Goal: Task Accomplishment & Management: Manage account settings

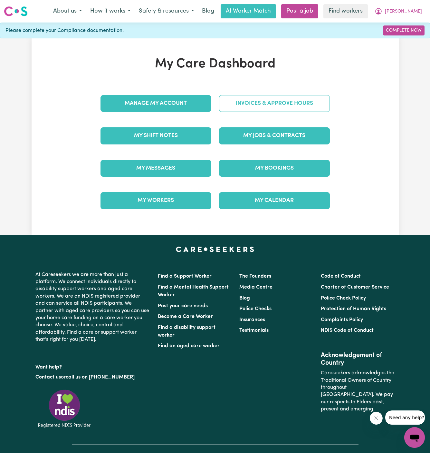
click at [282, 104] on link "Invoices & Approve Hours" at bounding box center [274, 103] width 111 height 17
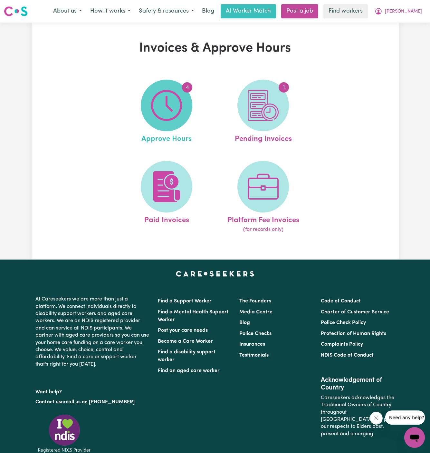
click at [159, 113] on img at bounding box center [166, 105] width 31 height 31
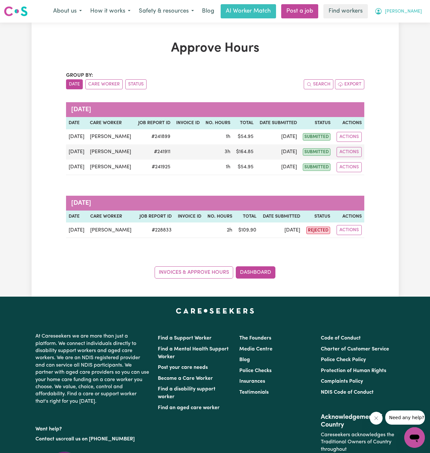
click at [411, 9] on span "[PERSON_NAME]" at bounding box center [403, 11] width 37 height 7
click at [411, 21] on link "My Dashboard" at bounding box center [400, 25] width 51 height 12
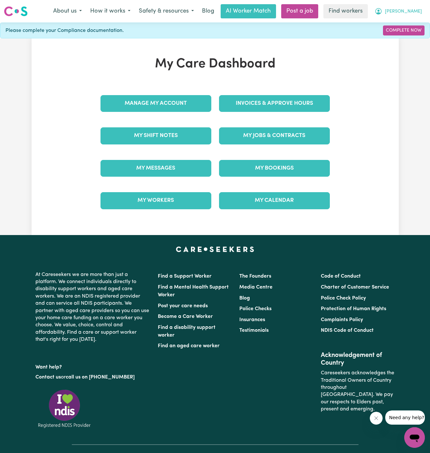
click at [416, 12] on span "[PERSON_NAME]" at bounding box center [403, 11] width 37 height 7
click at [415, 35] on link "Logout" at bounding box center [400, 37] width 51 height 12
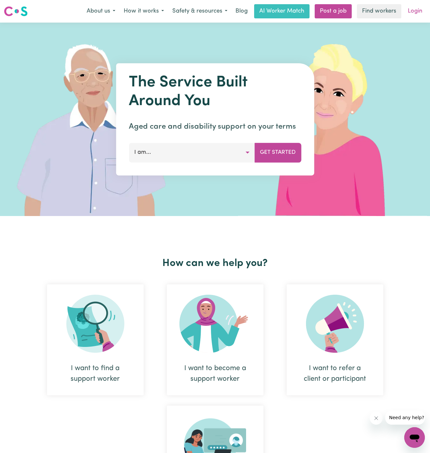
click at [416, 4] on link "Login" at bounding box center [415, 11] width 22 height 14
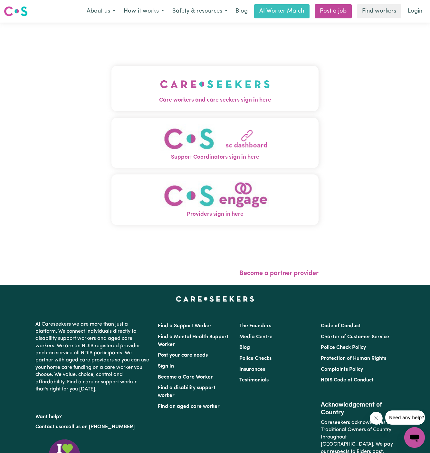
click at [169, 106] on button "Care workers and care seekers sign in here" at bounding box center [216, 88] width 208 height 45
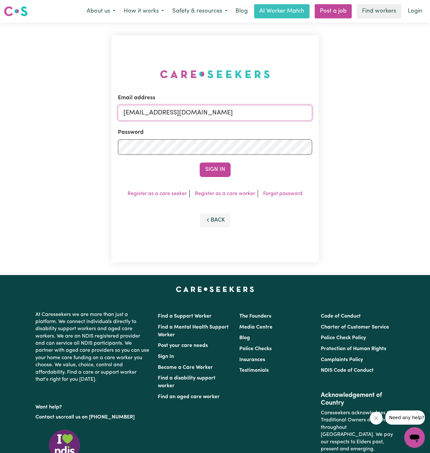
drag, startPoint x: 158, startPoint y: 114, endPoint x: 376, endPoint y: 119, distance: 218.6
click at [376, 119] on div "Email address [EMAIL_ADDRESS][DOMAIN_NAME] Password Sign In Register as a care …" at bounding box center [215, 149] width 430 height 252
paste input "ClientMtEvelynCH"
type input "[EMAIL_ADDRESS][DOMAIN_NAME]"
click at [200, 162] on button "Sign In" at bounding box center [215, 169] width 31 height 14
